Goal: Task Accomplishment & Management: Use online tool/utility

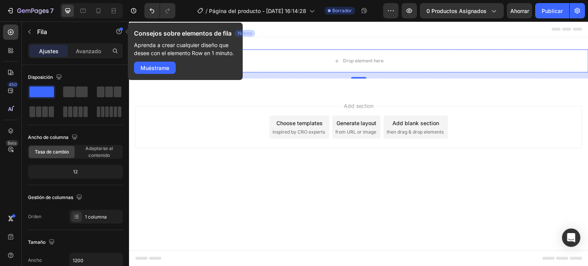
click at [264, 159] on div "Add section Choose templates inspired by CRO experts Generate layout from URL o…" at bounding box center [358, 138] width 459 height 94
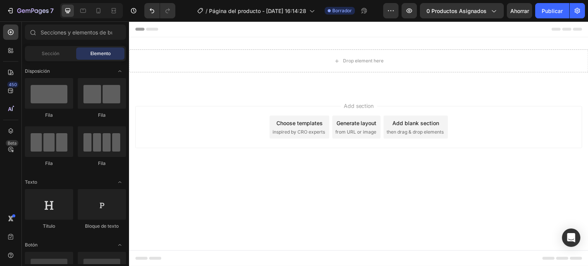
click at [158, 94] on div "Add section Choose templates inspired by CRO experts Generate layout from URL o…" at bounding box center [358, 138] width 459 height 94
click at [95, 10] on icon at bounding box center [99, 11] width 8 height 8
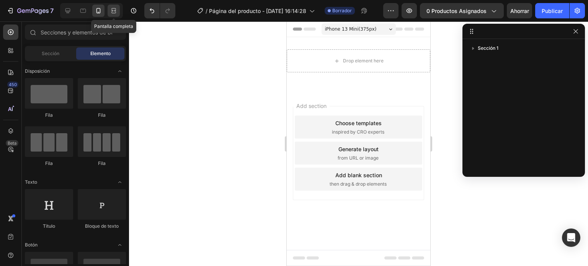
click at [116, 16] on div at bounding box center [114, 11] width 12 height 12
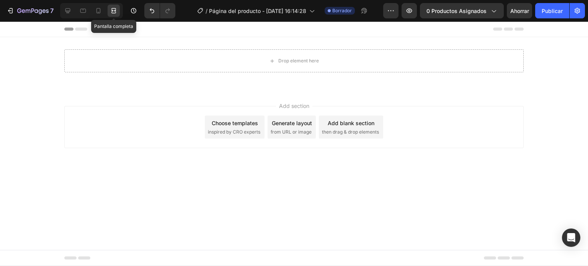
click at [116, 16] on div at bounding box center [114, 11] width 12 height 12
click at [100, 13] on icon at bounding box center [98, 10] width 4 height 5
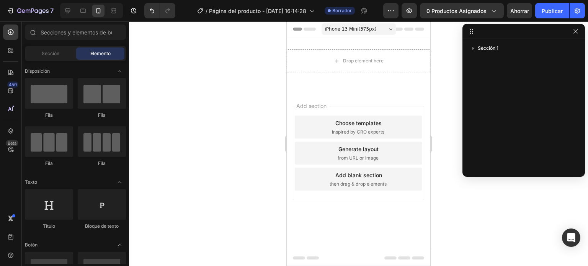
drag, startPoint x: 775, startPoint y: 22, endPoint x: 427, endPoint y: 183, distance: 384.1
click at [427, 183] on div "Add section Choose templates inspired by CRO experts Generate layout from URL o…" at bounding box center [359, 164] width 144 height 146
